Goal: Check status: Check status

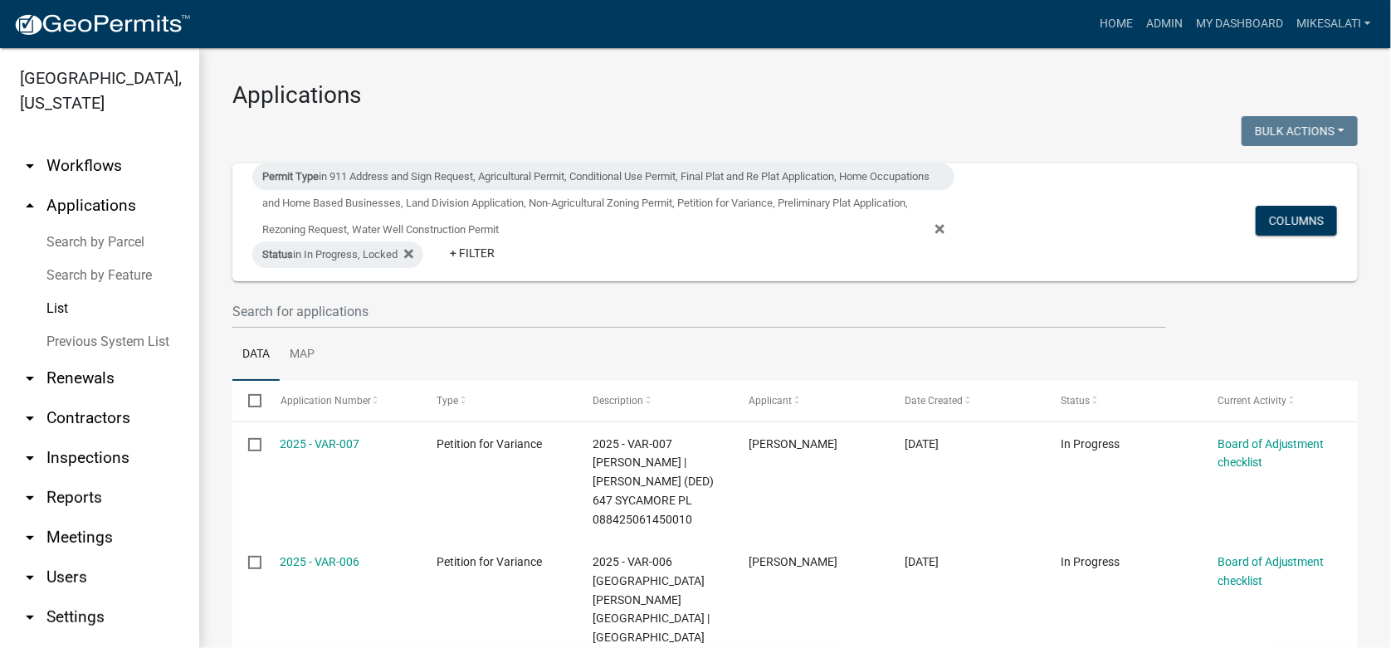
scroll to position [249, 0]
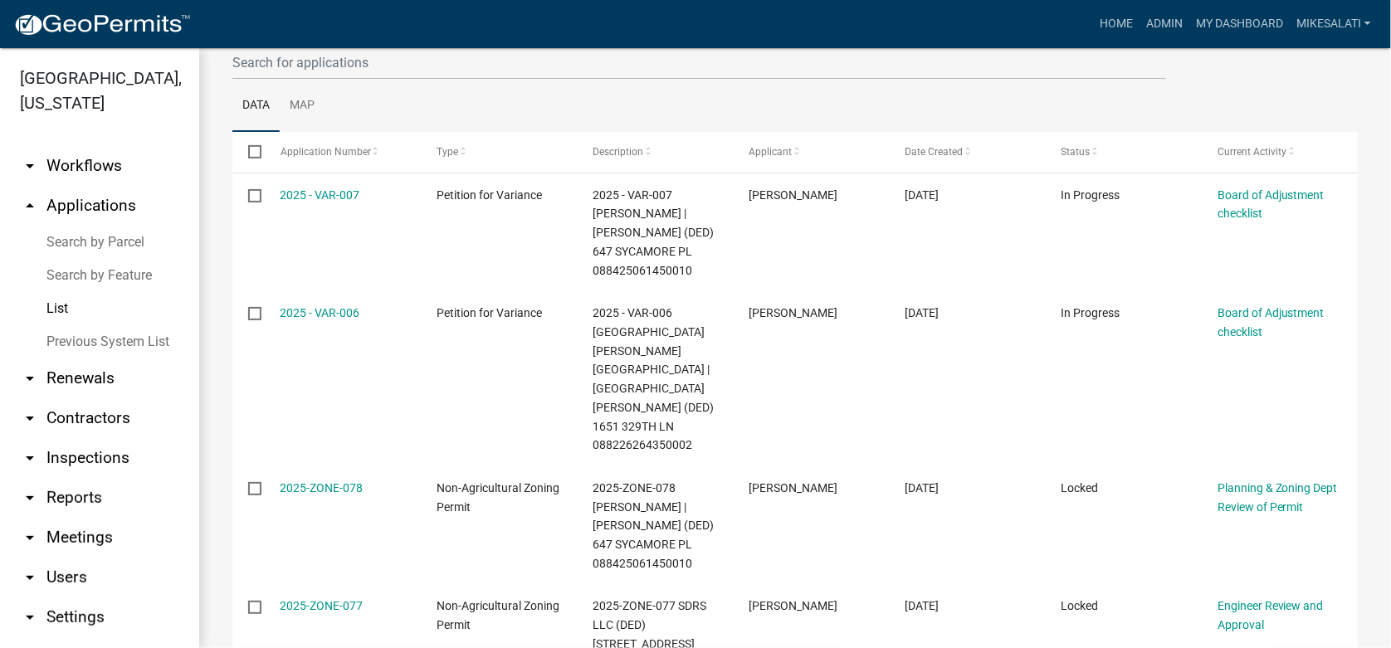
click at [83, 226] on link "Search by Parcel" at bounding box center [99, 242] width 199 height 33
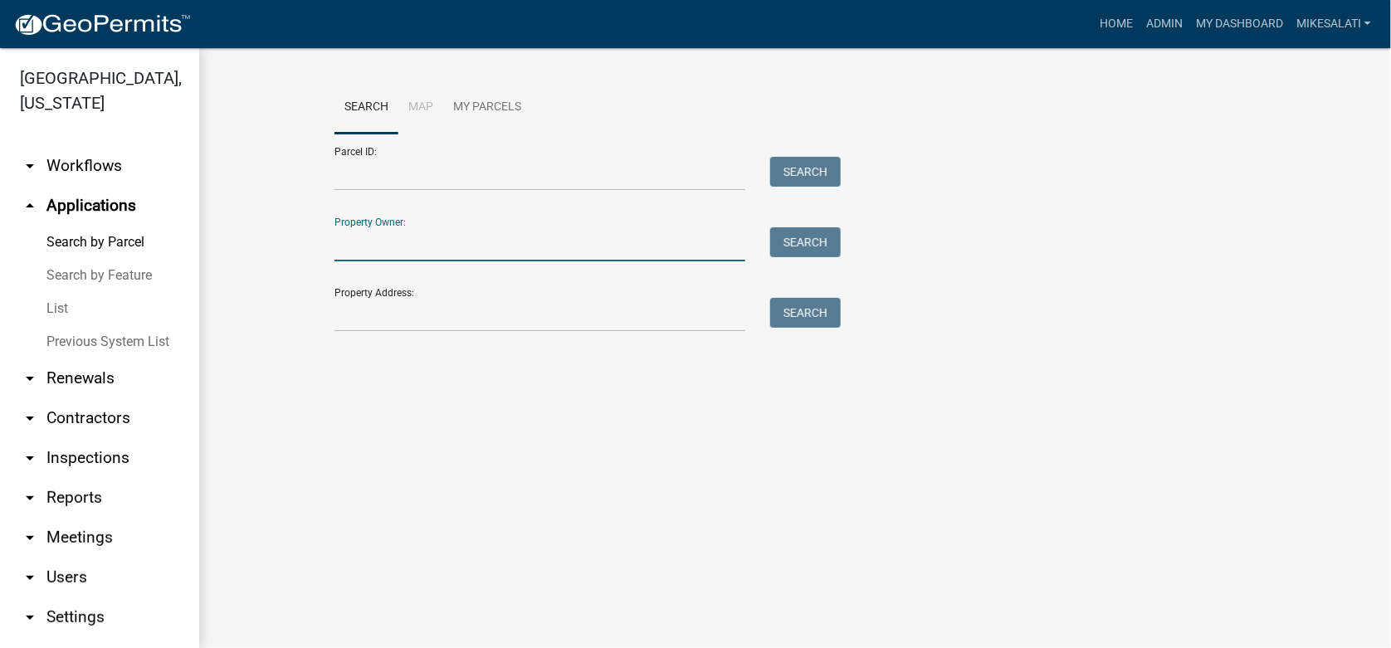
click at [370, 237] on input "Property Owner:" at bounding box center [539, 244] width 411 height 34
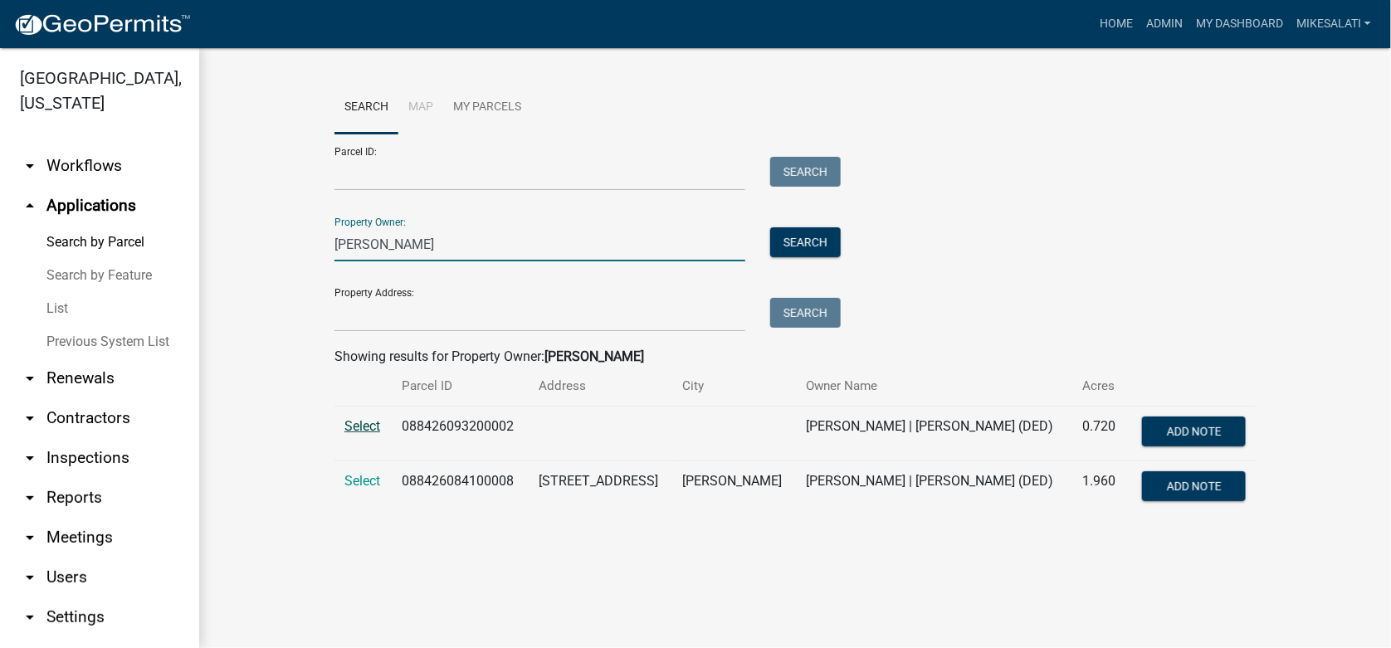
type input "[PERSON_NAME]"
click at [360, 426] on span "Select" at bounding box center [362, 426] width 36 height 16
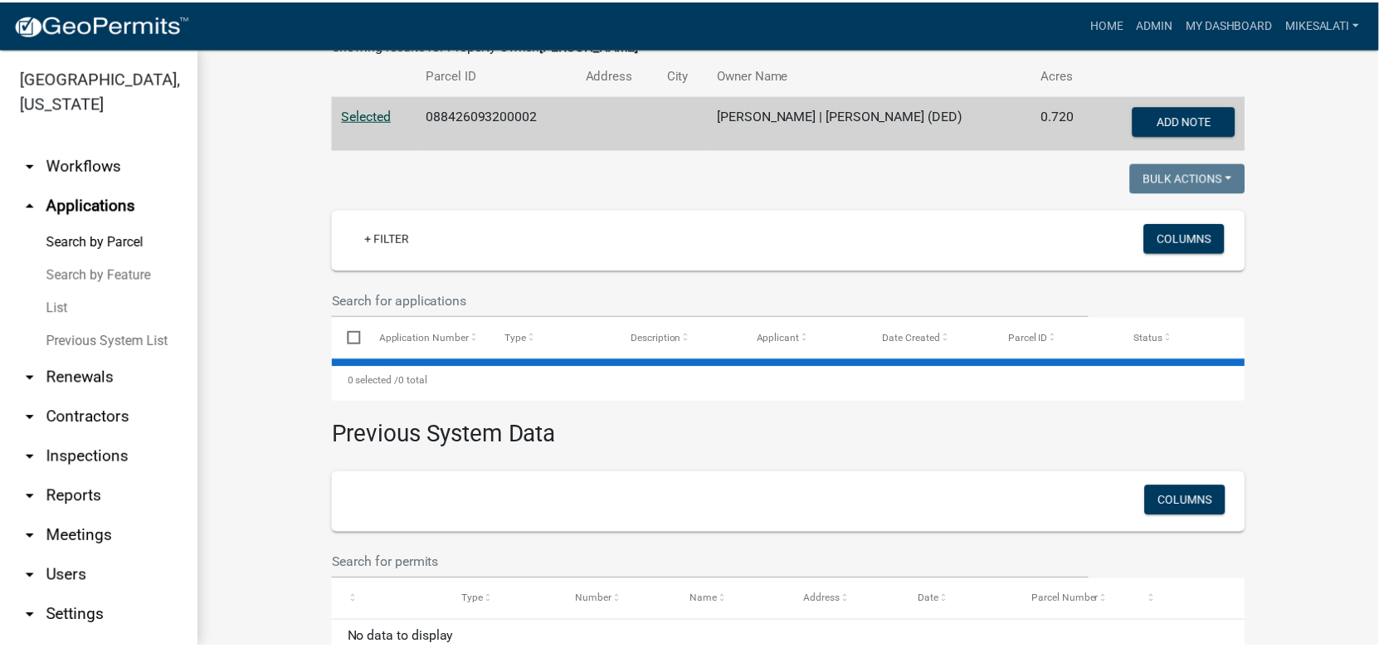
scroll to position [331, 0]
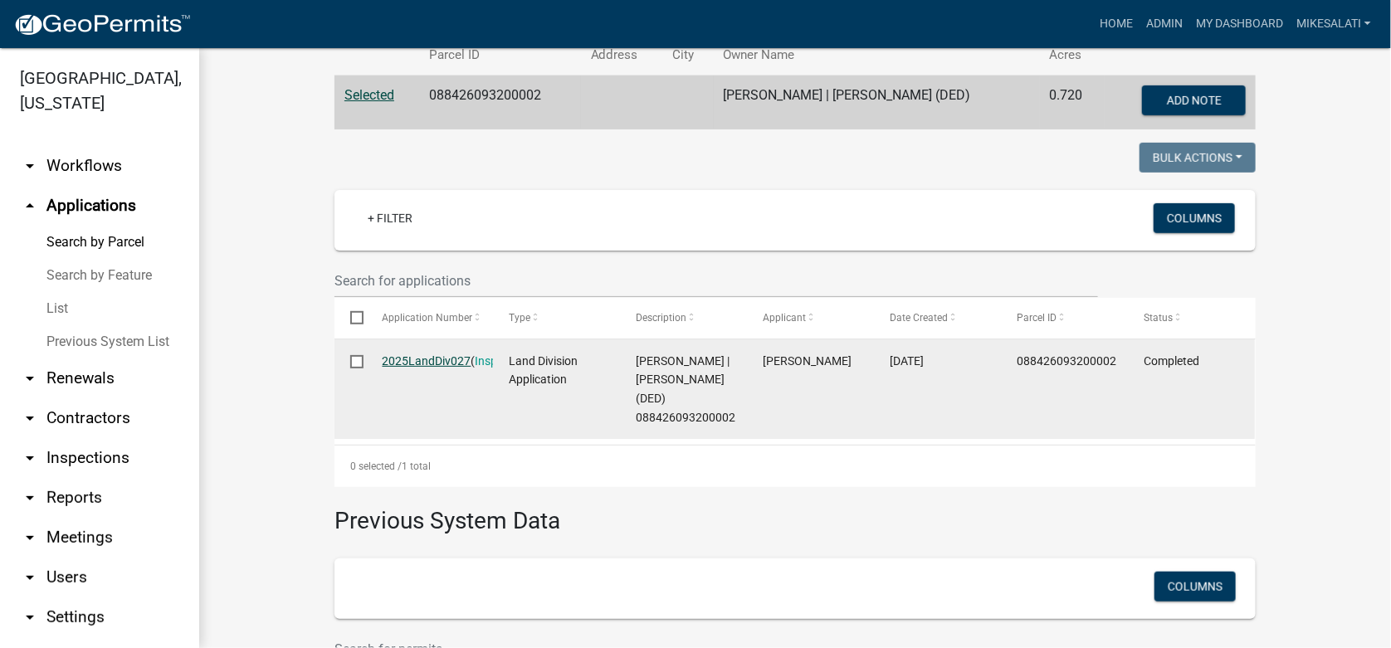
click at [431, 354] on link "2025LandDiv027" at bounding box center [427, 360] width 89 height 13
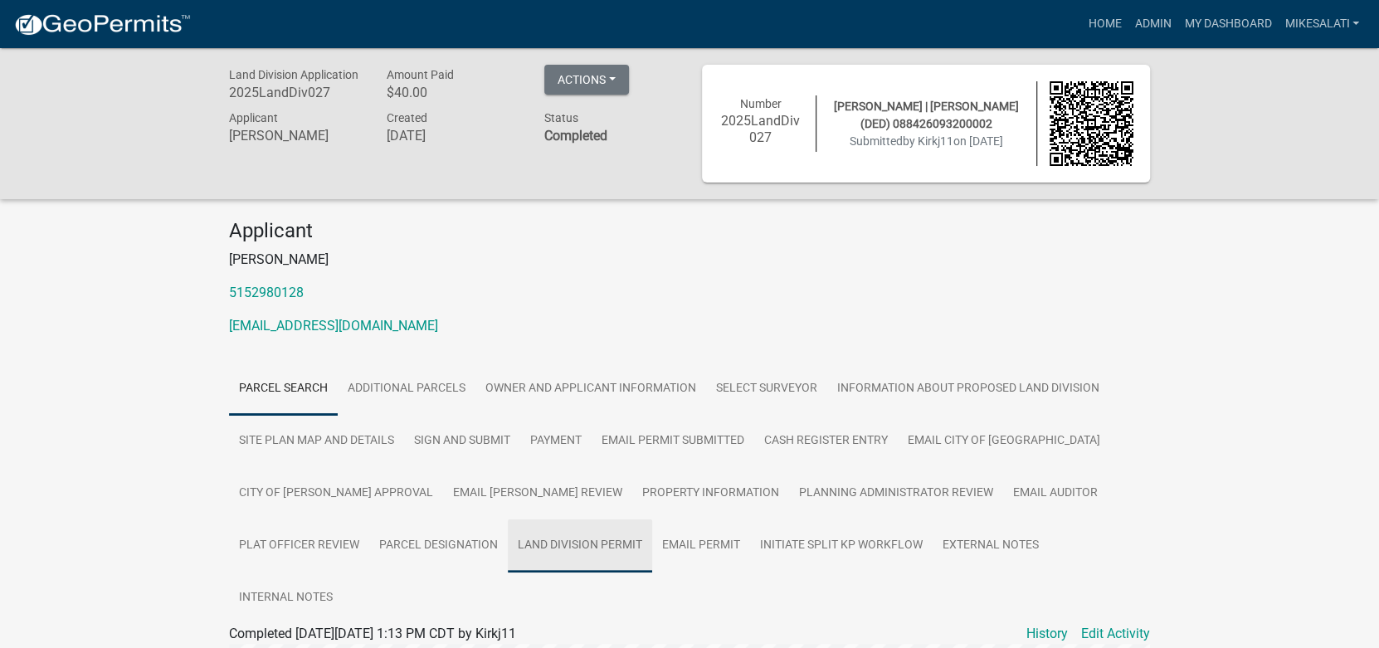
click at [508, 543] on link "Land Division Permit" at bounding box center [580, 545] width 144 height 53
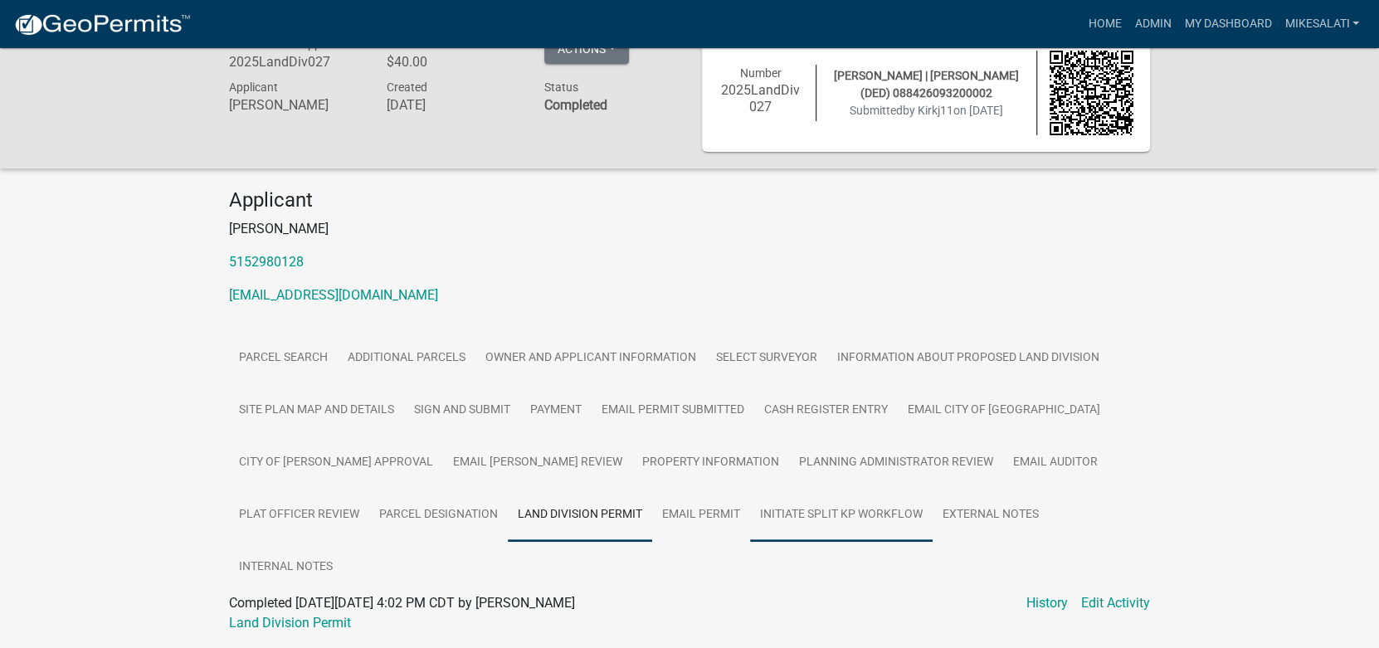
scroll to position [48, 0]
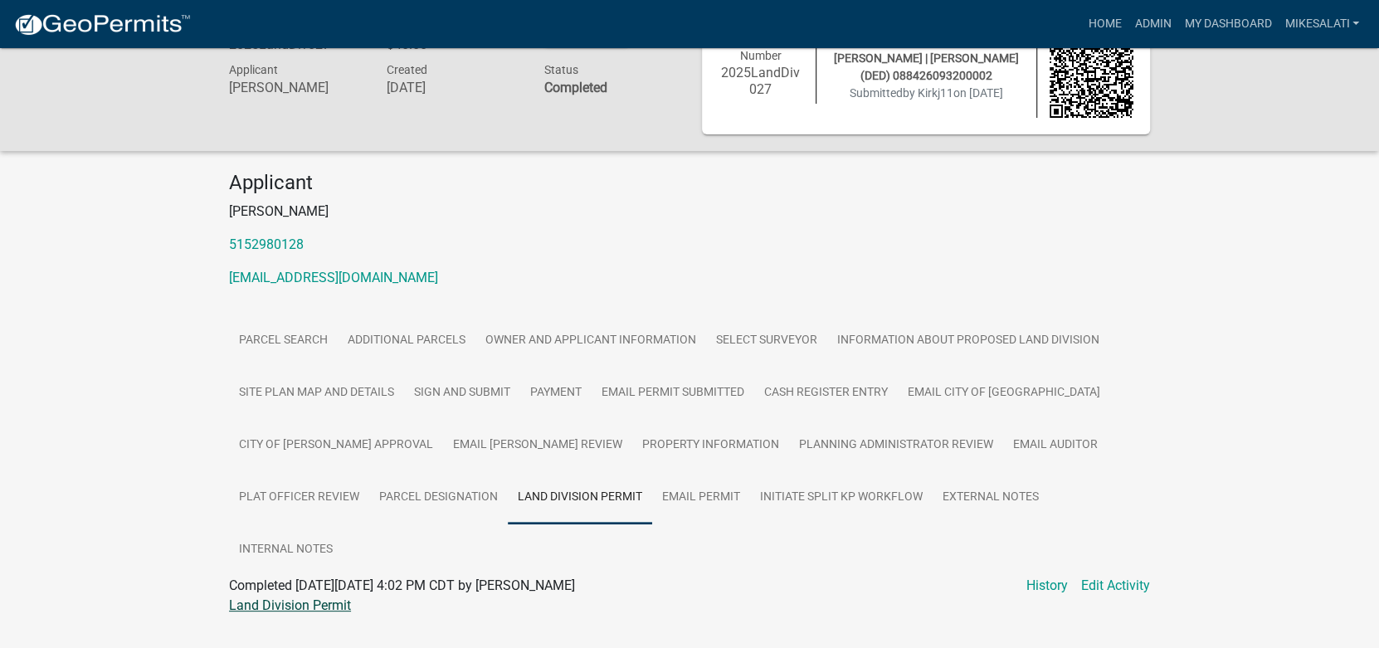
click at [314, 597] on link "Land Division Permit" at bounding box center [290, 605] width 122 height 16
click at [1163, 20] on link "Admin" at bounding box center [1153, 24] width 50 height 32
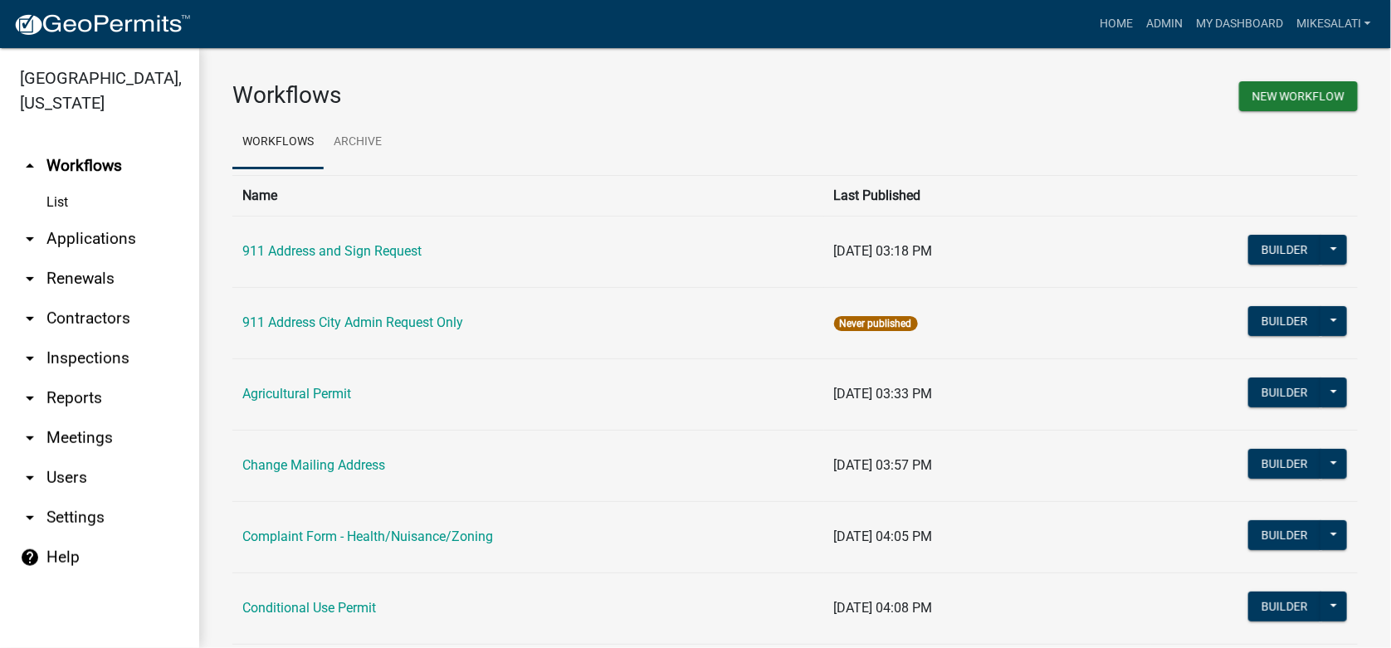
click at [95, 219] on link "arrow_drop_down Applications" at bounding box center [99, 239] width 199 height 40
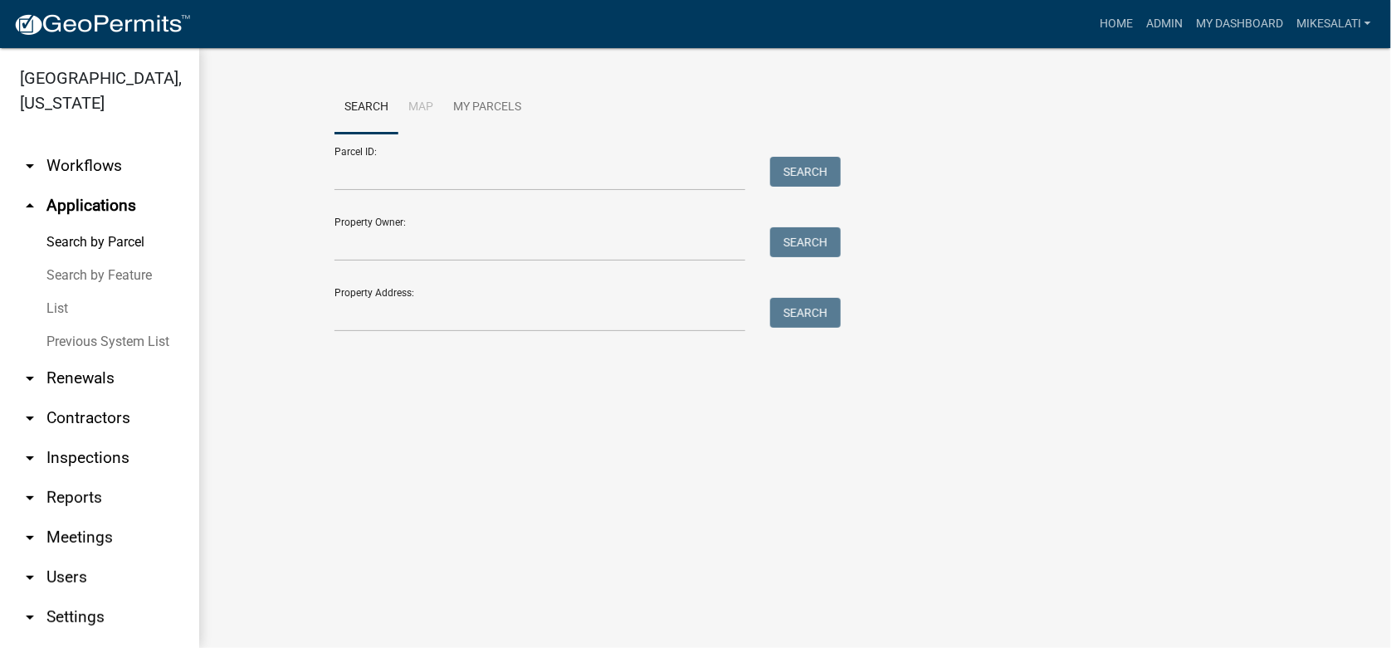
click at [56, 292] on link "List" at bounding box center [99, 308] width 199 height 33
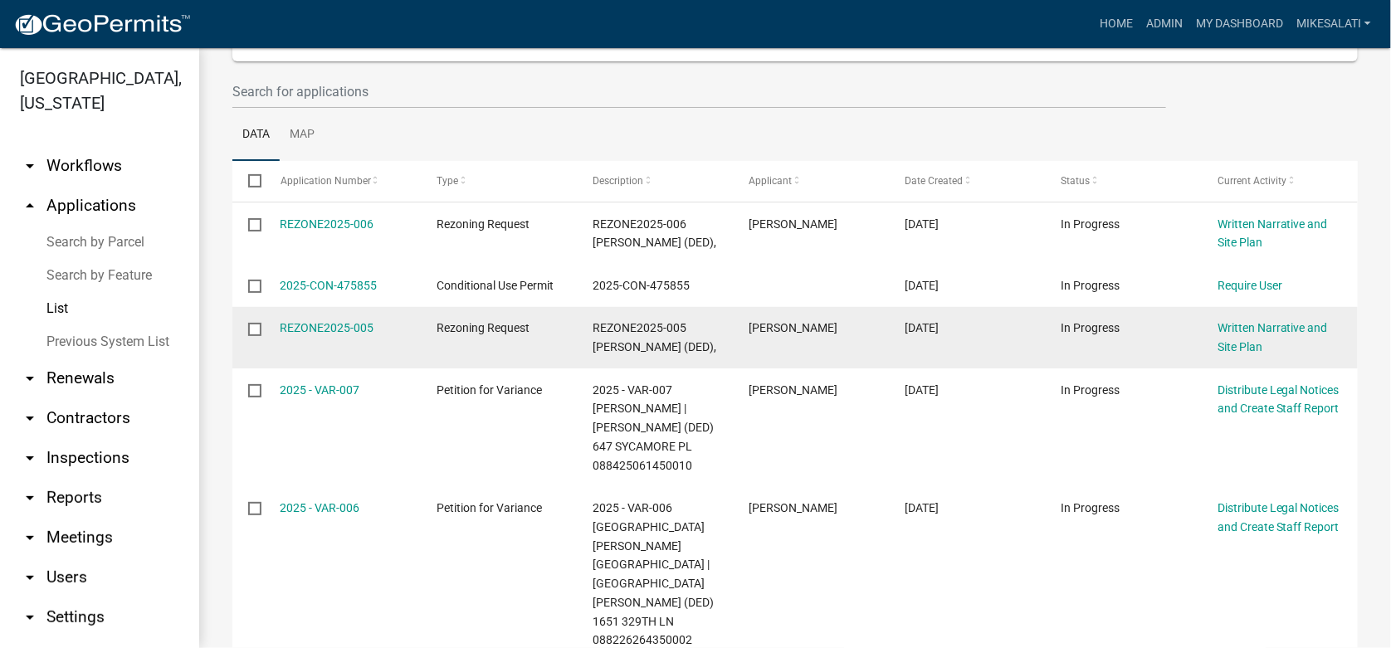
scroll to position [249, 0]
